Goal: Ask a question

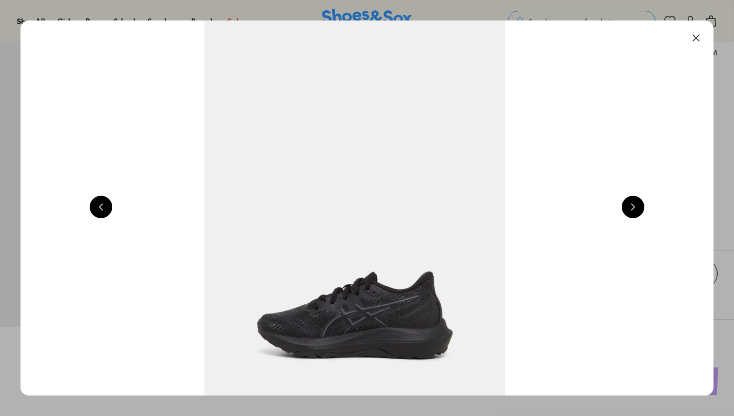
click at [634, 207] on button at bounding box center [633, 207] width 23 height 23
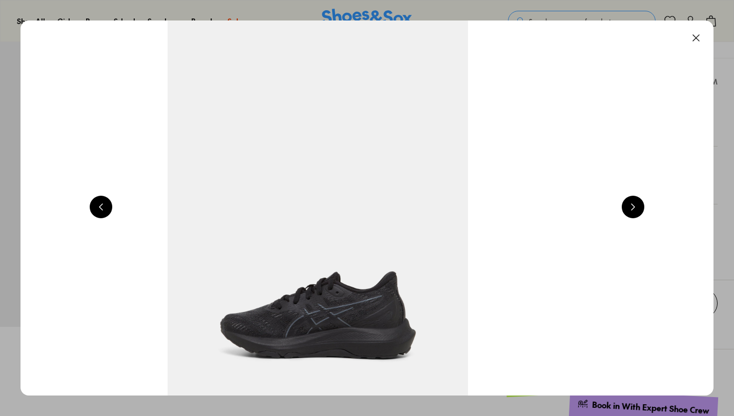
select select "*"
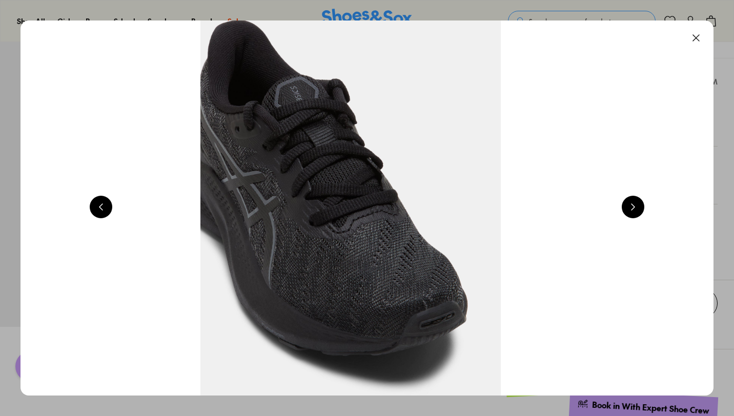
click at [634, 208] on button at bounding box center [633, 207] width 23 height 23
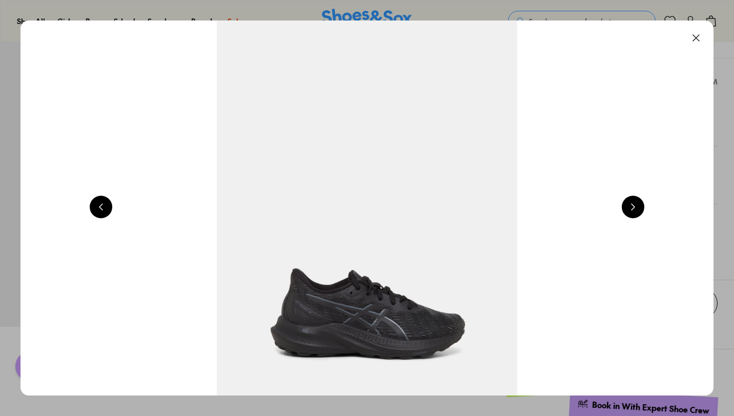
scroll to position [0, 697]
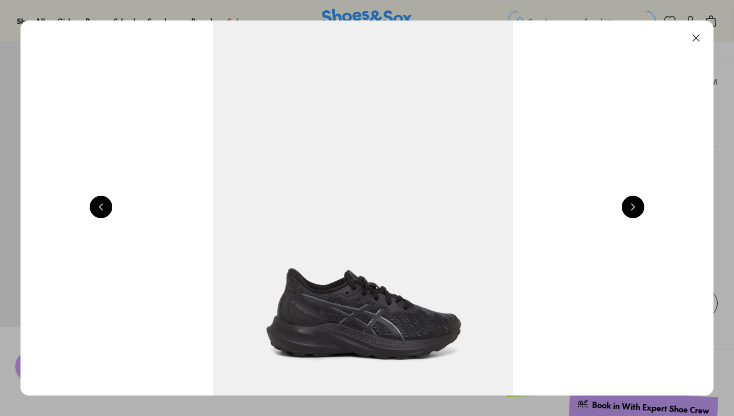
click at [634, 210] on button at bounding box center [633, 207] width 23 height 23
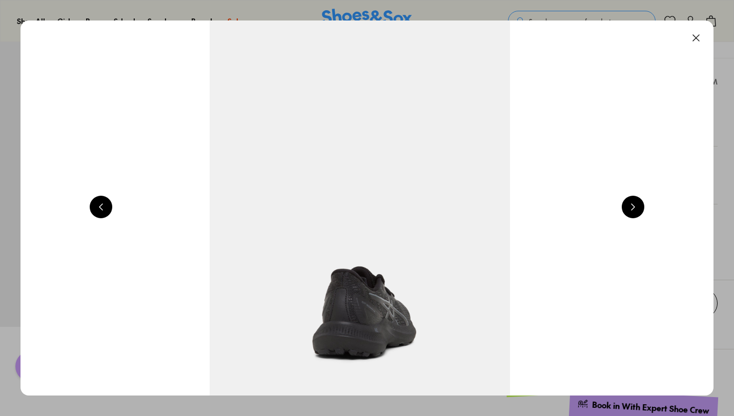
scroll to position [0, 1395]
click at [633, 209] on div "Close dialog Join the FREE Fit Club & Get 10% Back Sign up to join our FREE Fit…" at bounding box center [367, 208] width 734 height 416
click at [635, 208] on button at bounding box center [633, 207] width 23 height 23
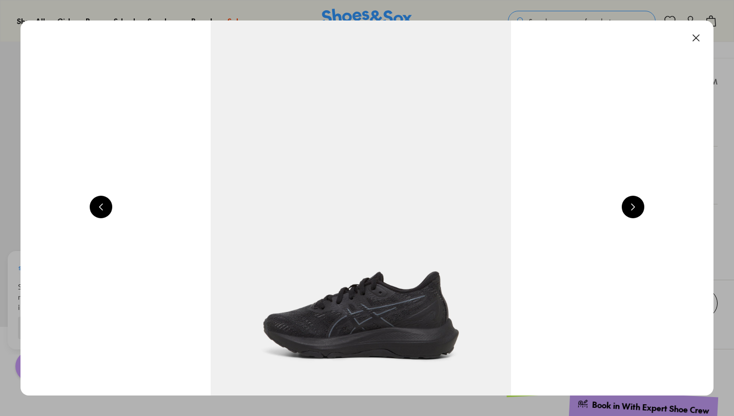
scroll to position [0, 2092]
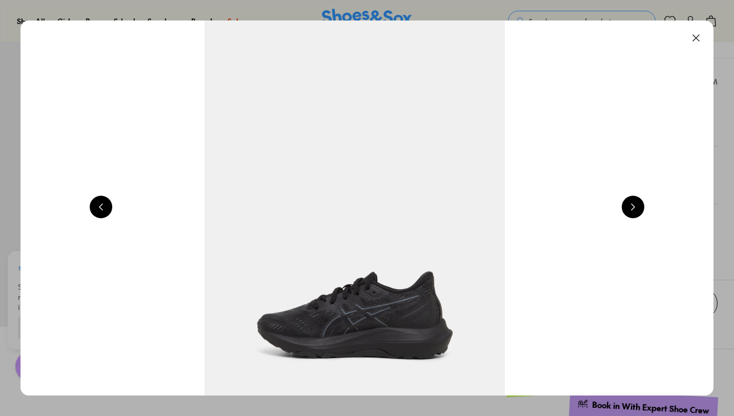
click at [635, 208] on button at bounding box center [633, 207] width 23 height 23
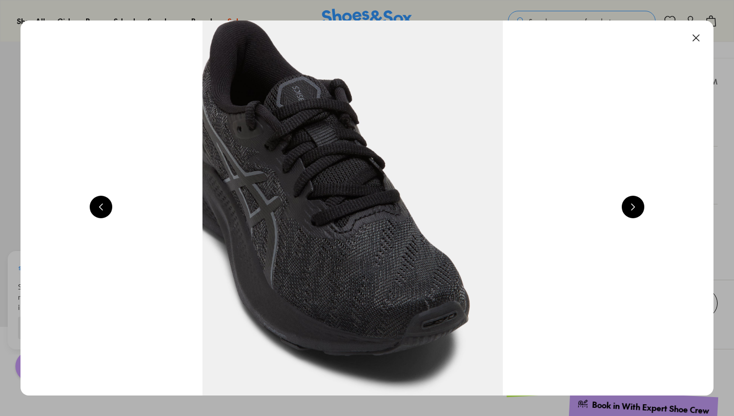
scroll to position [0, 2789]
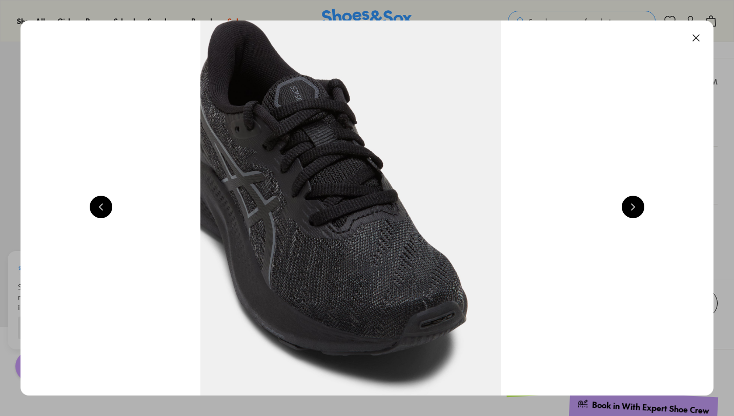
click at [703, 35] on button at bounding box center [696, 38] width 23 height 23
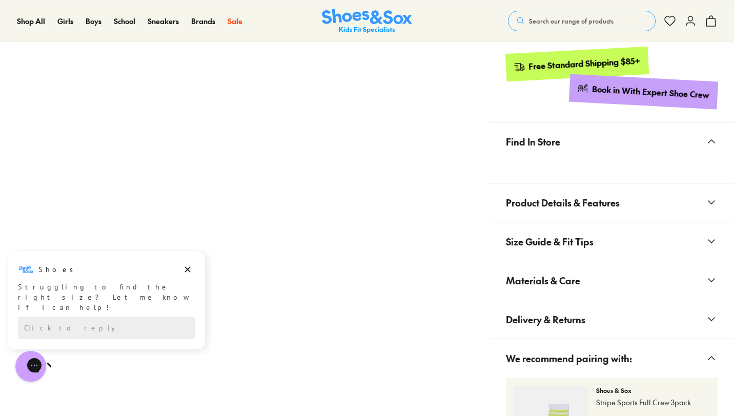
scroll to position [545, 0]
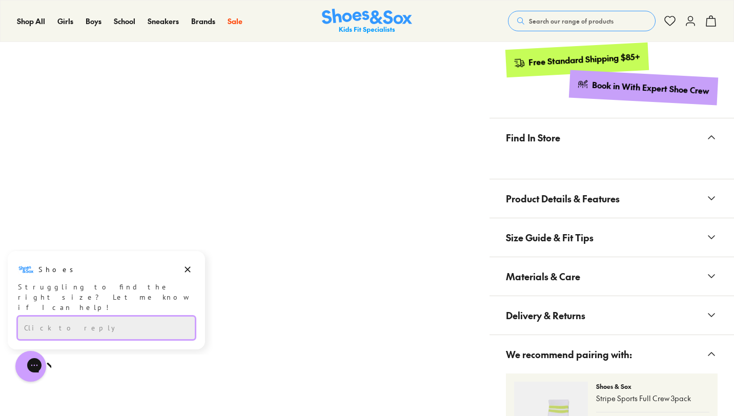
click at [131, 317] on div "Click to reply" at bounding box center [106, 328] width 177 height 23
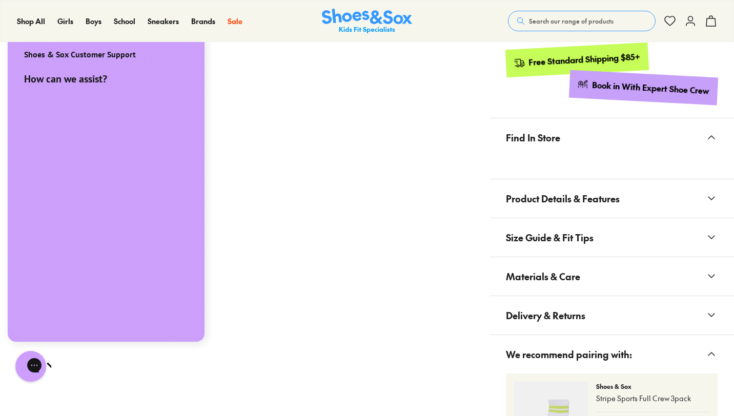
scroll to position [0, 0]
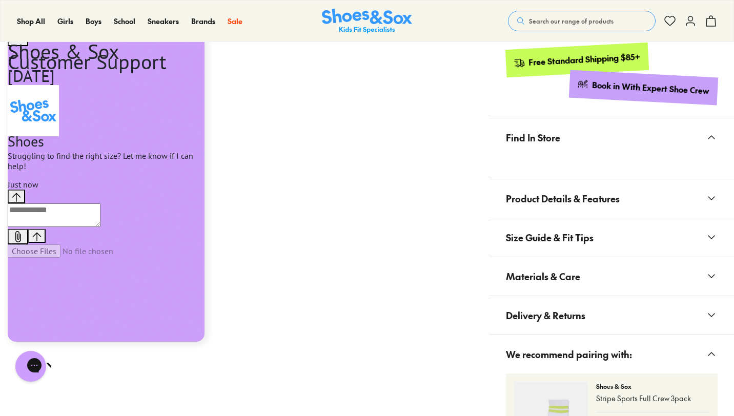
click at [100, 227] on textarea "live chat message input" at bounding box center [54, 216] width 93 height 24
type textarea "**"
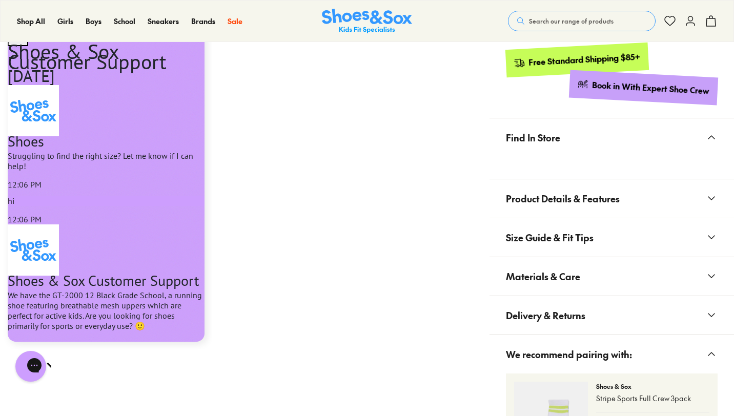
type textarea "**********"
